Goal: Transaction & Acquisition: Purchase product/service

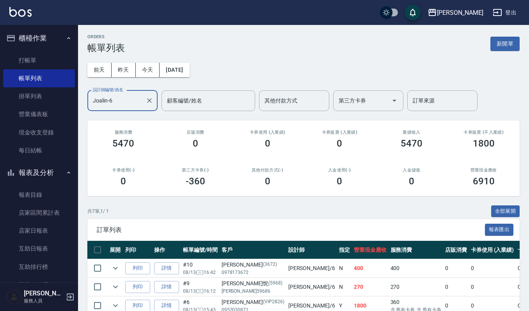
type input "Joalin-6"
click at [507, 34] on div "ORDERS 帳單列表 新開單 前天 昨天 今天 2025/08/13 設計師編號/姓名 Joalin-6 設計師編號/姓名 顧客編號/姓名 顧客編號/姓名 …" at bounding box center [303, 223] width 451 height 396
click at [507, 48] on button "新開單" at bounding box center [504, 44] width 29 height 14
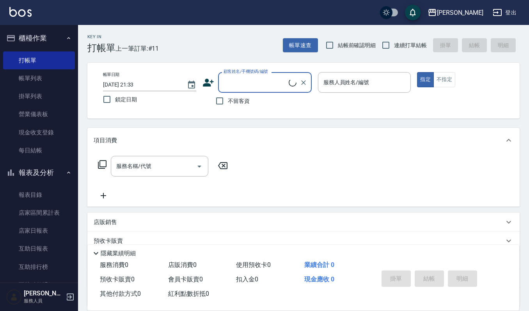
drag, startPoint x: 272, startPoint y: 38, endPoint x: 278, endPoint y: 40, distance: 6.9
click at [275, 40] on div "Key In 打帳單 上一筆訂單:#11 帳單速查 結帳前確認明細 連續打單結帳 掛單 結帳 明細" at bounding box center [298, 39] width 441 height 28
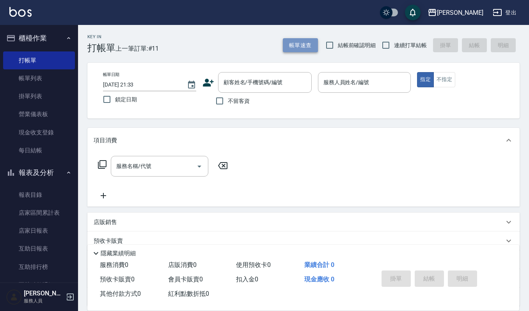
click at [295, 41] on button "帳單速查" at bounding box center [300, 45] width 35 height 14
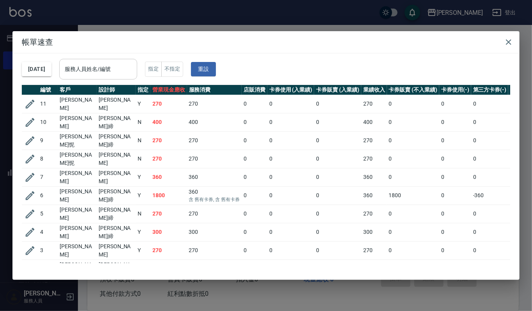
click at [94, 69] on input "服務人員姓名/編號" at bounding box center [98, 69] width 71 height 14
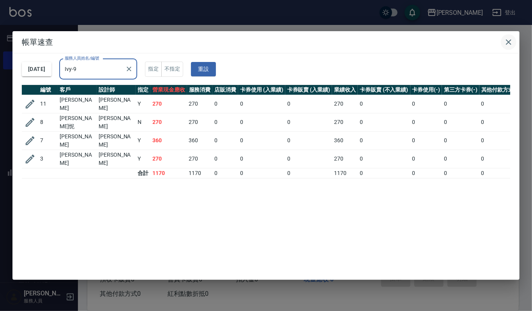
type input "Ivy-9"
click at [506, 42] on icon "button" at bounding box center [508, 41] width 9 height 9
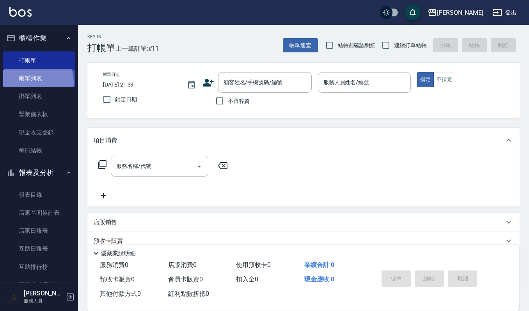
click at [32, 82] on link "帳單列表" at bounding box center [39, 78] width 72 height 18
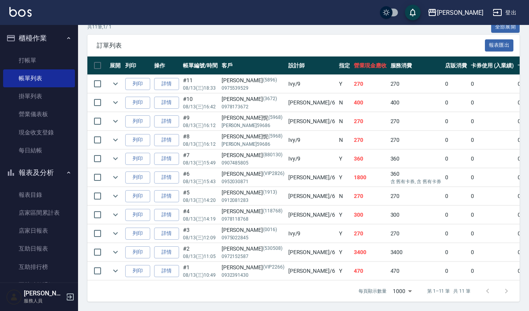
scroll to position [195, 0]
click at [166, 134] on link "詳情" at bounding box center [166, 140] width 25 height 12
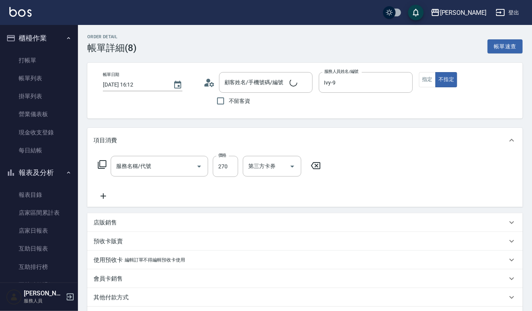
type input "2025/08/13 16:12"
type input "Ivy-9"
type input "林佩怩/林筱凡59686/5968"
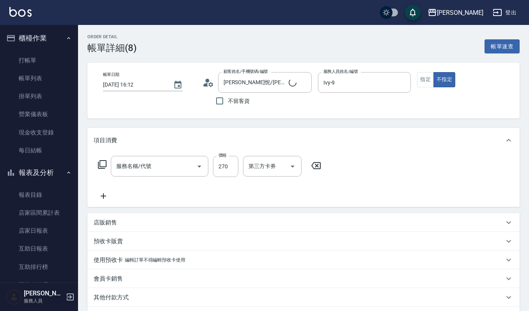
type input "一般洗髮(101)"
click at [149, 214] on div "店販銷售" at bounding box center [303, 222] width 432 height 19
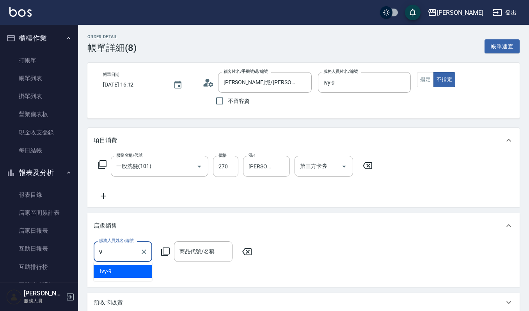
type input "Ivy-9"
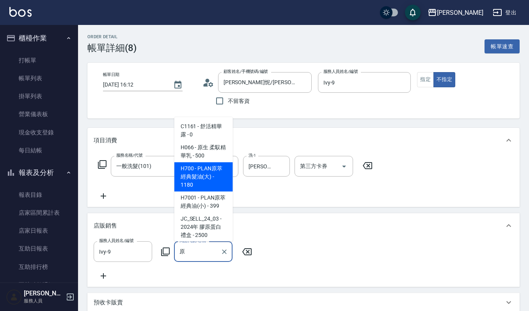
drag, startPoint x: 198, startPoint y: 154, endPoint x: 214, endPoint y: 175, distance: 26.4
click at [214, 175] on ul "C1161 - 舒活精華露 - 0 H066 - 原生 柔馭精華乳 - 500 H700 - PLAN原萃經典髮油(大) - 1180 H7001 - PLA…" at bounding box center [203, 179] width 58 height 124
click at [214, 175] on span "H700 - PLAN原萃經典髮油(大) - 1180" at bounding box center [203, 176] width 58 height 29
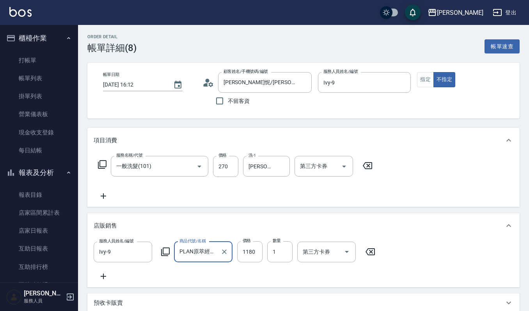
type input "PLAN原萃經典髮油(大)"
click at [263, 253] on div "服務人員姓名/編號 Ivy-9 服務人員姓名/編號 商品代號/名稱 PLAN原萃經典髮油(大) 商品代號/名稱 價格 1180 價格 數量 1 數量 第三方卡…" at bounding box center [237, 251] width 286 height 21
click at [249, 251] on input "1180" at bounding box center [249, 251] width 25 height 21
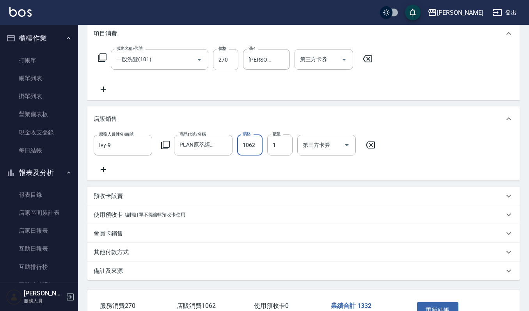
scroll to position [166, 0]
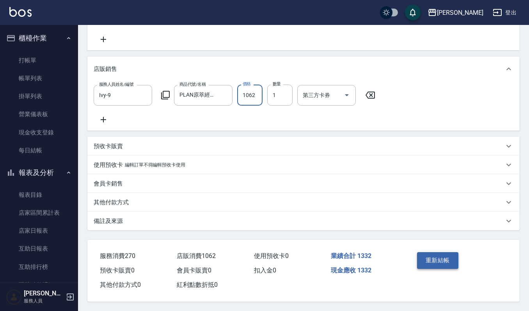
type input "1062"
click at [431, 254] on button "重新結帳" at bounding box center [437, 260] width 41 height 16
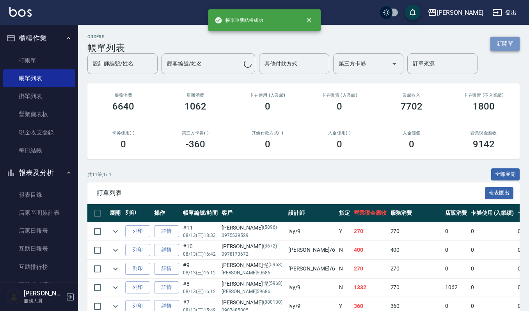
click at [516, 40] on button "新開單" at bounding box center [504, 44] width 29 height 14
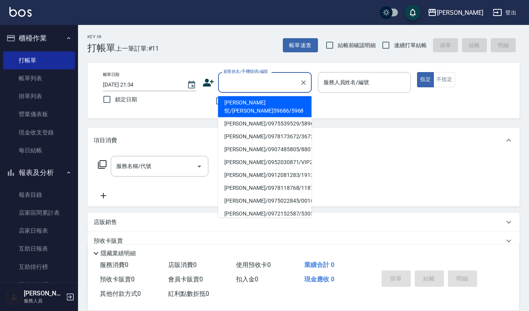
click at [236, 86] on input "顧客姓名/手機號碼/編號" at bounding box center [258, 83] width 75 height 14
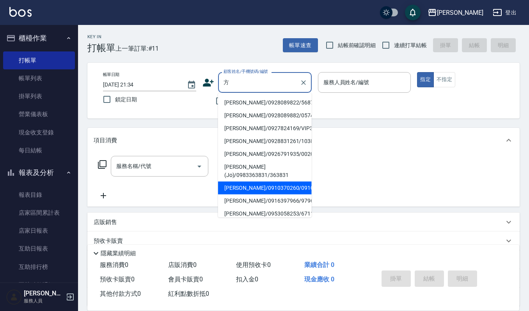
type input "方炳文/0910370260/0910370260"
type input "Ivy-9"
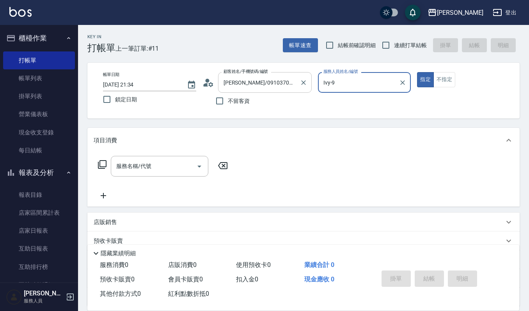
click at [417, 72] on button "指定" at bounding box center [425, 79] width 17 height 15
type button "true"
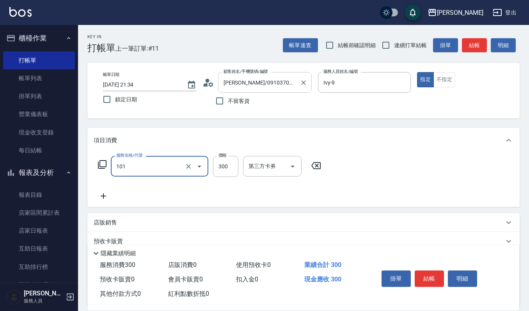
type input "一般洗髮(101)"
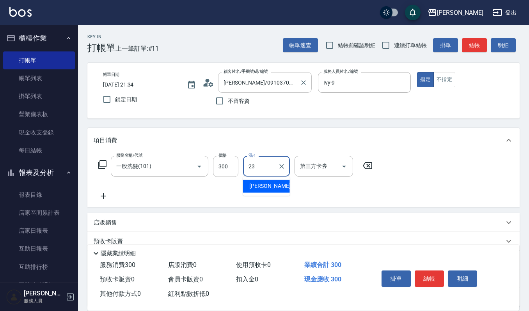
type input "郁涵-23"
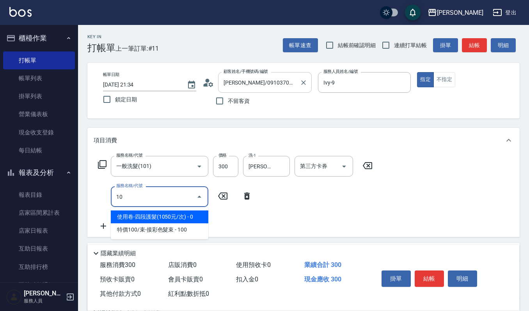
type input "1"
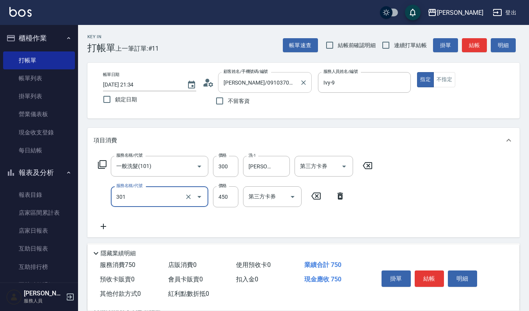
type input "創意剪髮(301)"
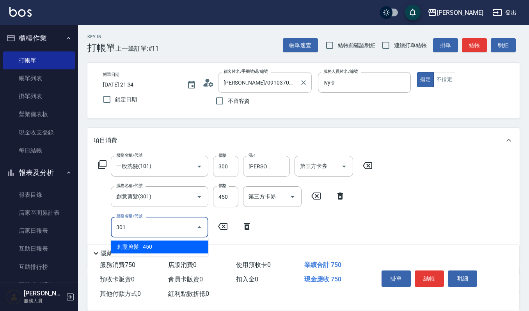
type input "創意剪髮(301)"
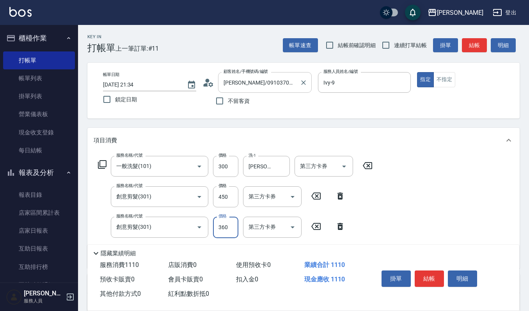
type input "360"
click at [433, 285] on button "結帳" at bounding box center [428, 279] width 29 height 16
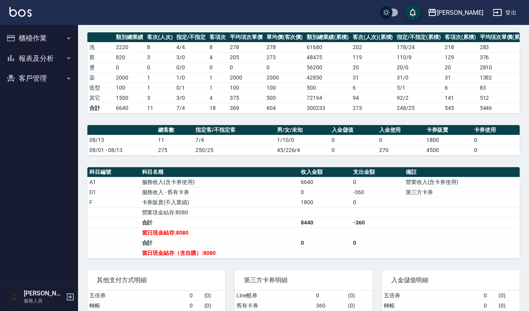
scroll to position [164, 0]
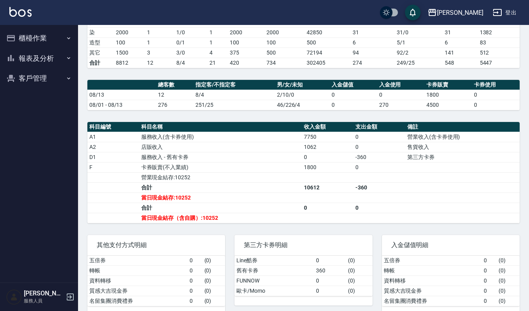
scroll to position [175, 0]
